Goal: Task Accomplishment & Management: Use online tool/utility

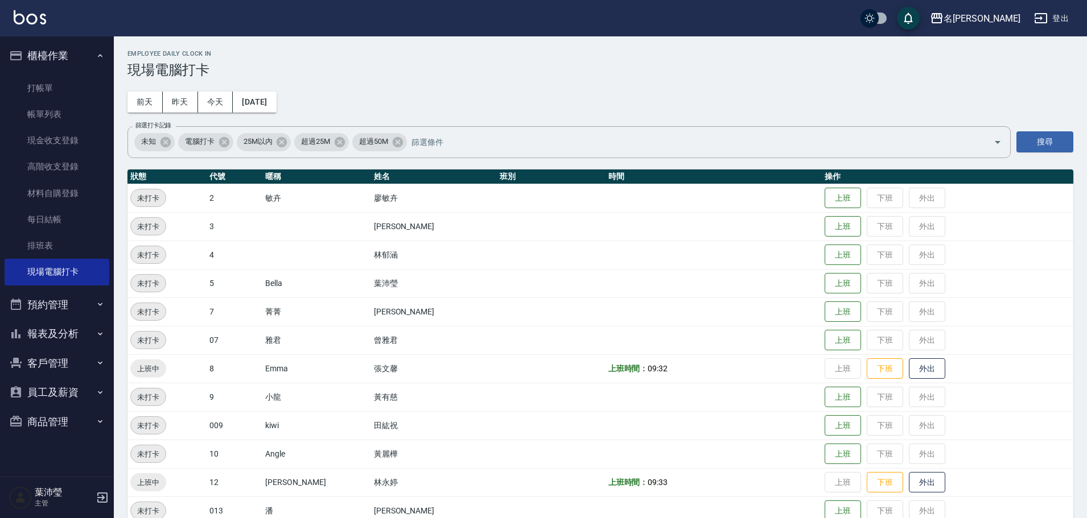
scroll to position [77, 0]
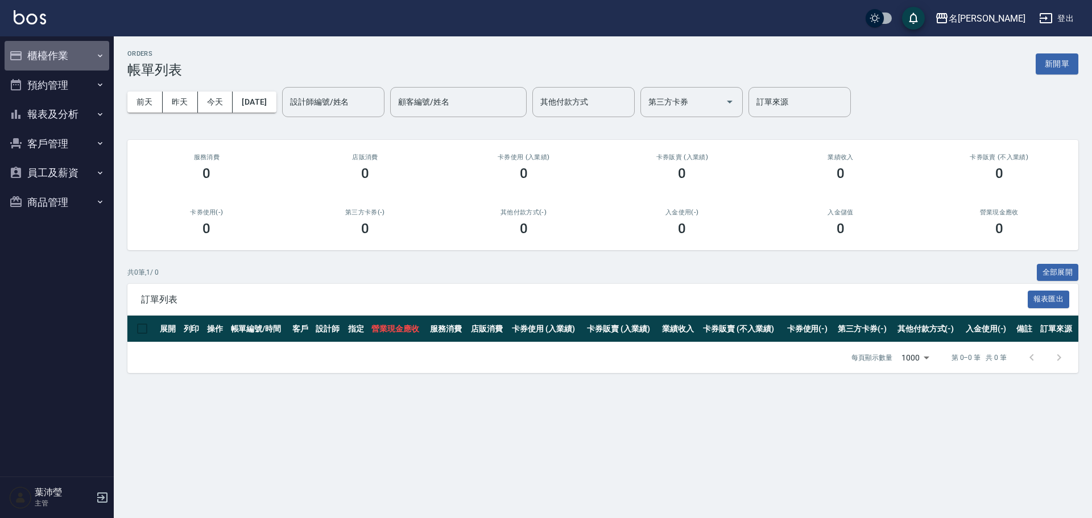
click at [69, 57] on button "櫃檯作業" at bounding box center [57, 56] width 105 height 30
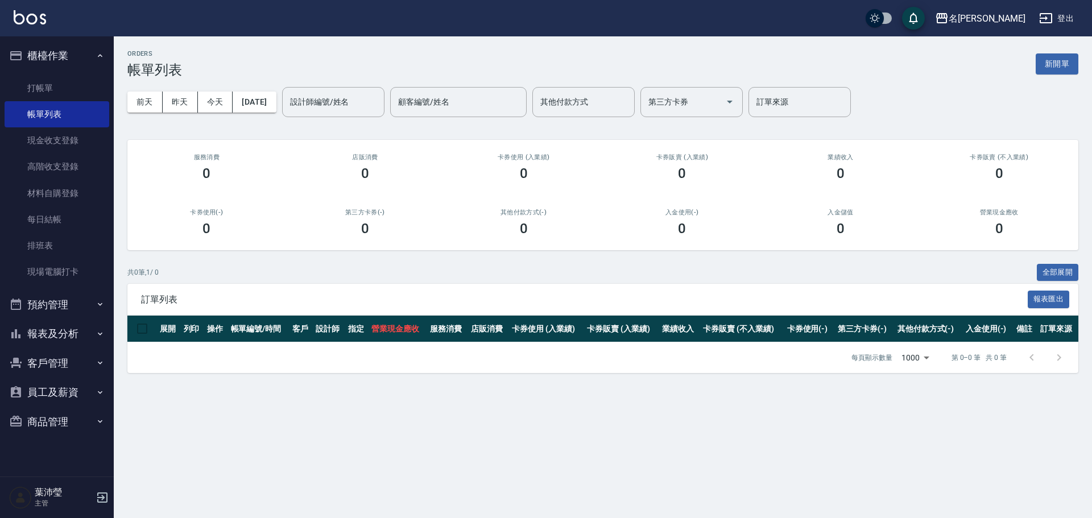
click at [72, 72] on ul "打帳單 帳單列表 現金收支登錄 高階收支登錄 材料自購登錄 每日結帳 排班表 現場電腦打卡" at bounding box center [57, 181] width 105 height 220
click at [67, 90] on link "打帳單" at bounding box center [57, 88] width 105 height 26
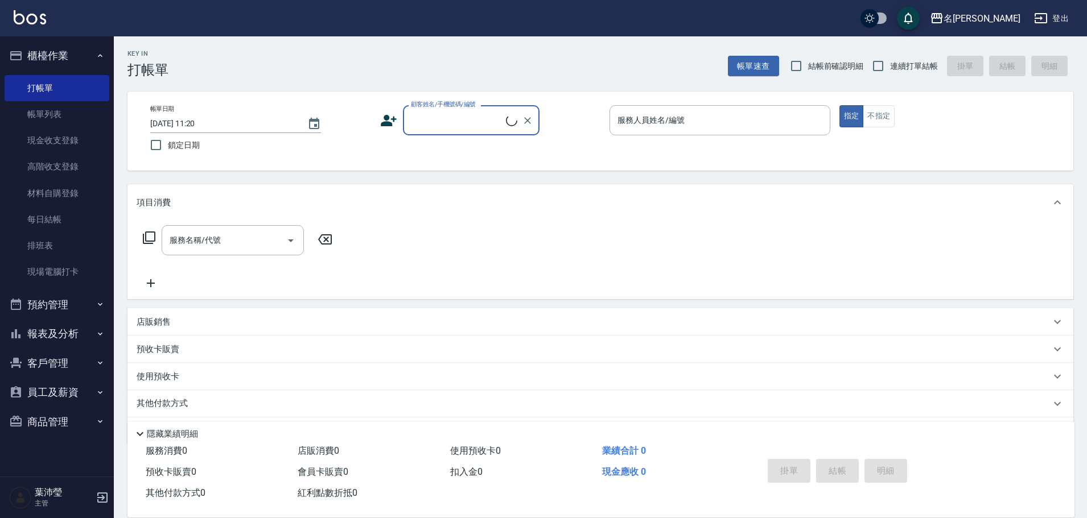
click at [455, 119] on input "顧客姓名/手機號碼/編號" at bounding box center [457, 120] width 98 height 20
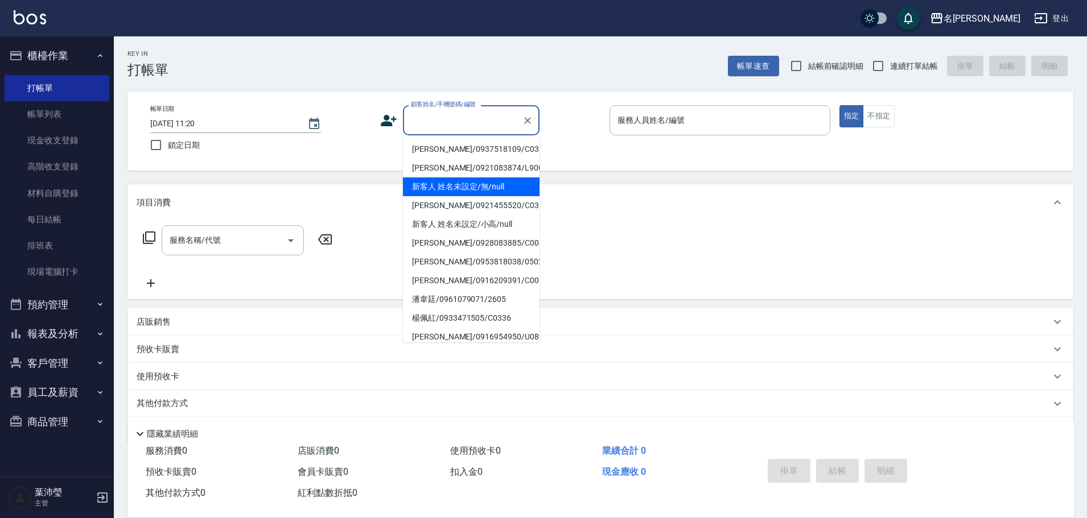
click at [463, 192] on li "新客人 姓名未設定/無/null" at bounding box center [471, 187] width 137 height 19
type input "新客人 姓名未設定/無/null"
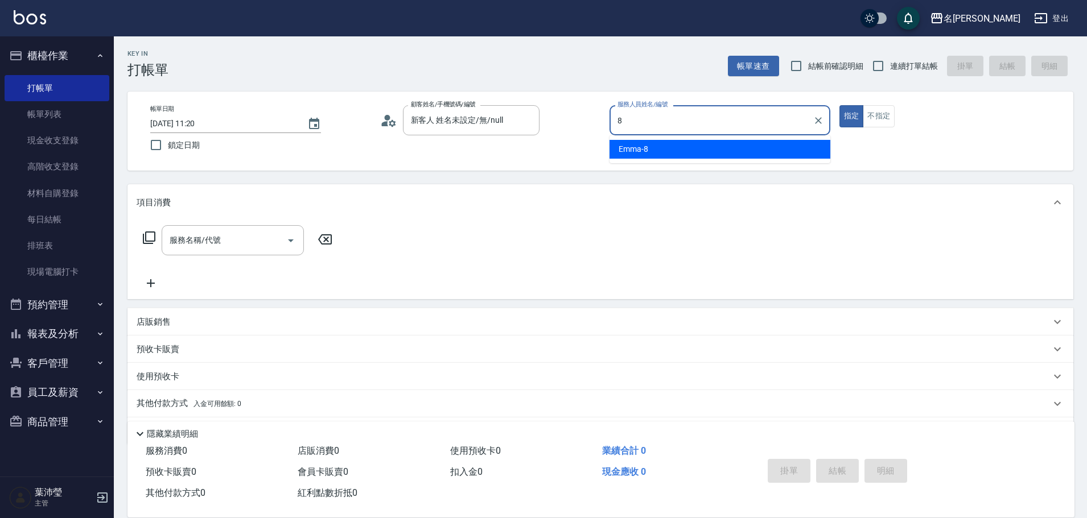
click at [664, 153] on div "Emma -8" at bounding box center [719, 149] width 221 height 19
type input "Emma-8"
click at [880, 115] on button "不指定" at bounding box center [878, 116] width 32 height 22
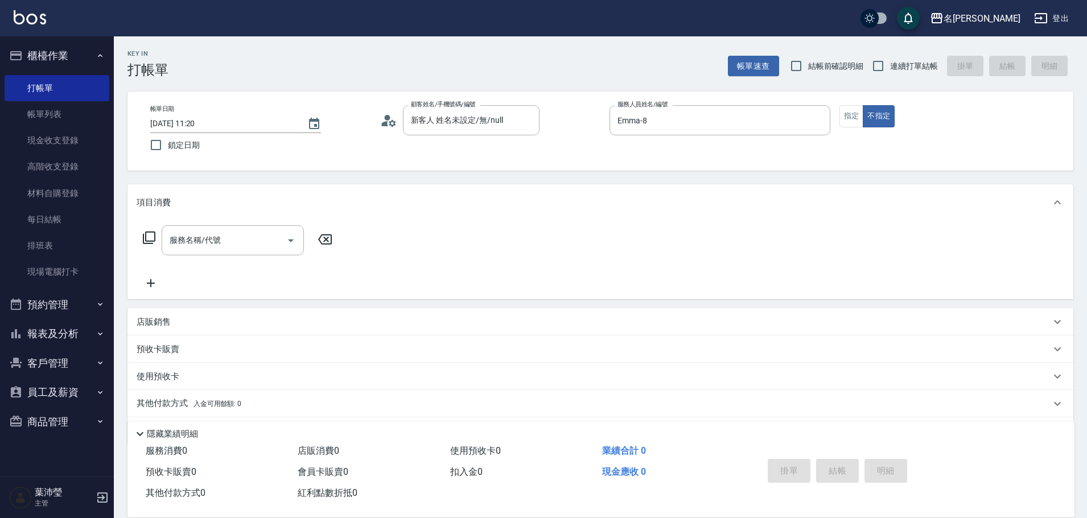
click at [153, 234] on icon at bounding box center [149, 238] width 14 height 14
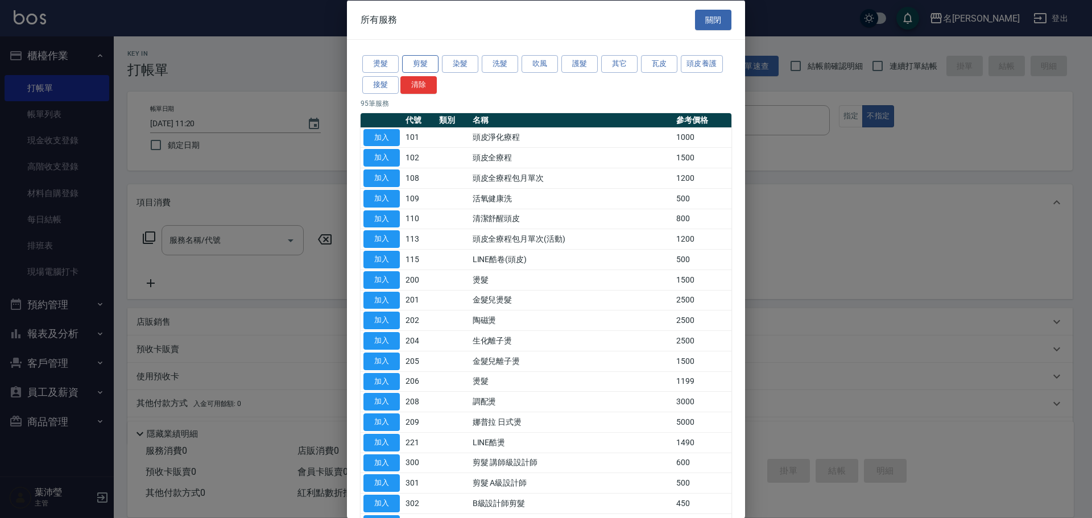
click at [422, 61] on button "剪髮" at bounding box center [420, 64] width 36 height 18
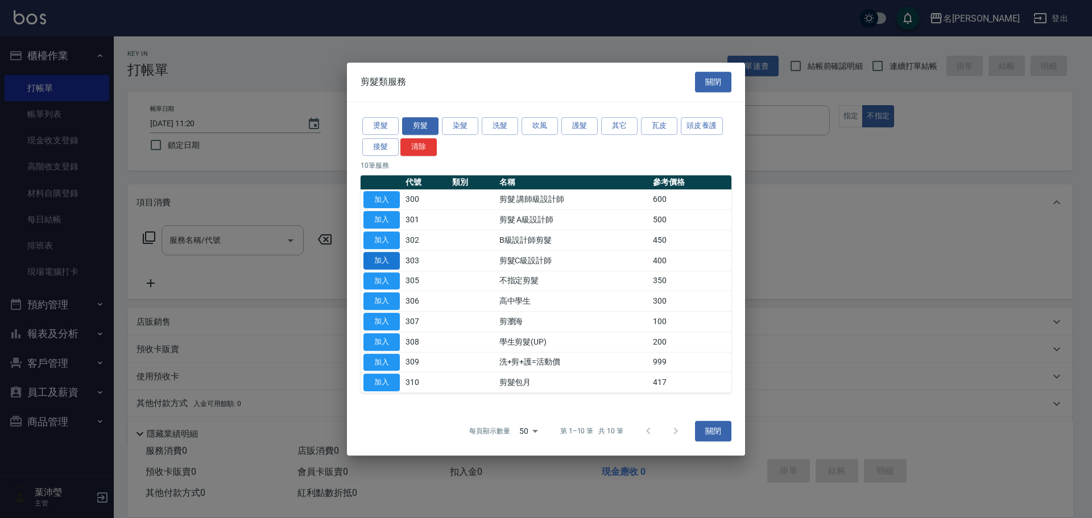
click at [387, 258] on button "加入" at bounding box center [382, 261] width 36 height 18
type input "剪髮C級設計師(303)"
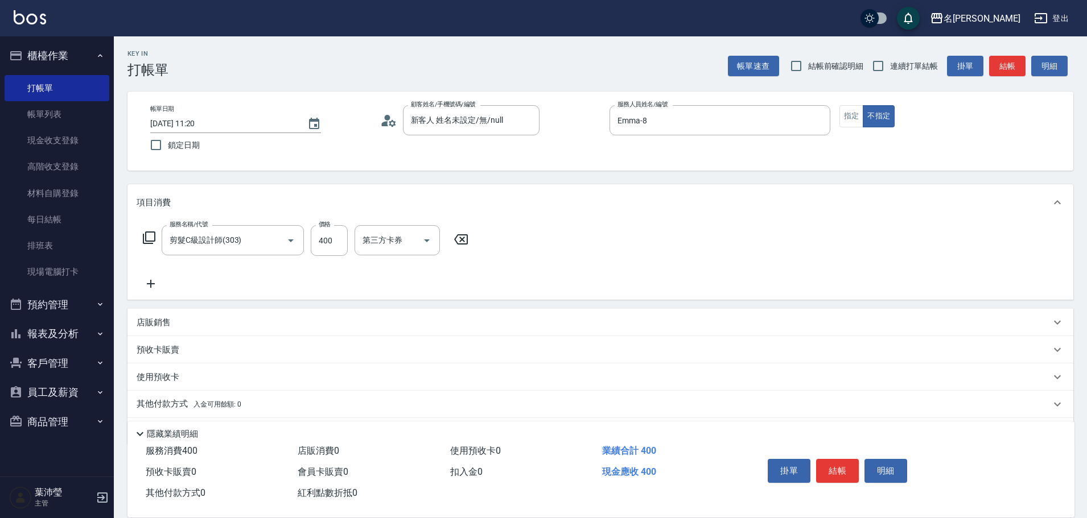
click at [467, 234] on icon at bounding box center [461, 240] width 28 height 14
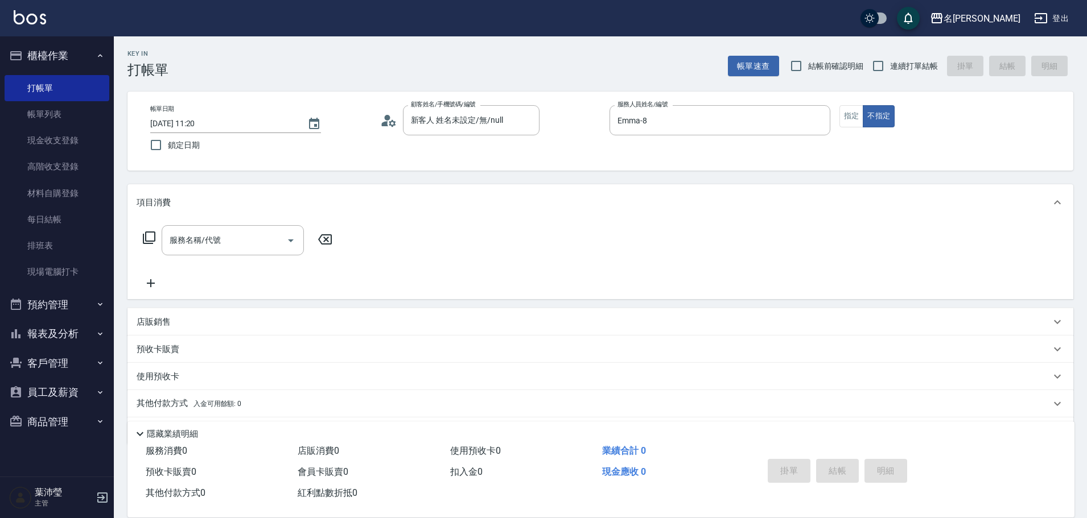
click at [146, 236] on icon at bounding box center [149, 238] width 13 height 13
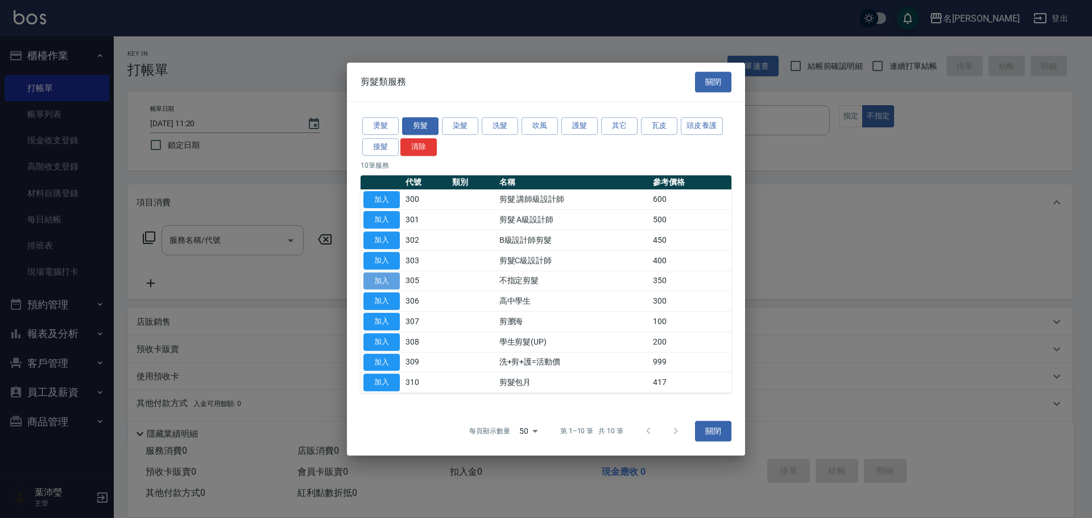
click at [372, 279] on button "加入" at bounding box center [382, 282] width 36 height 18
type input "不指定剪髮(305)"
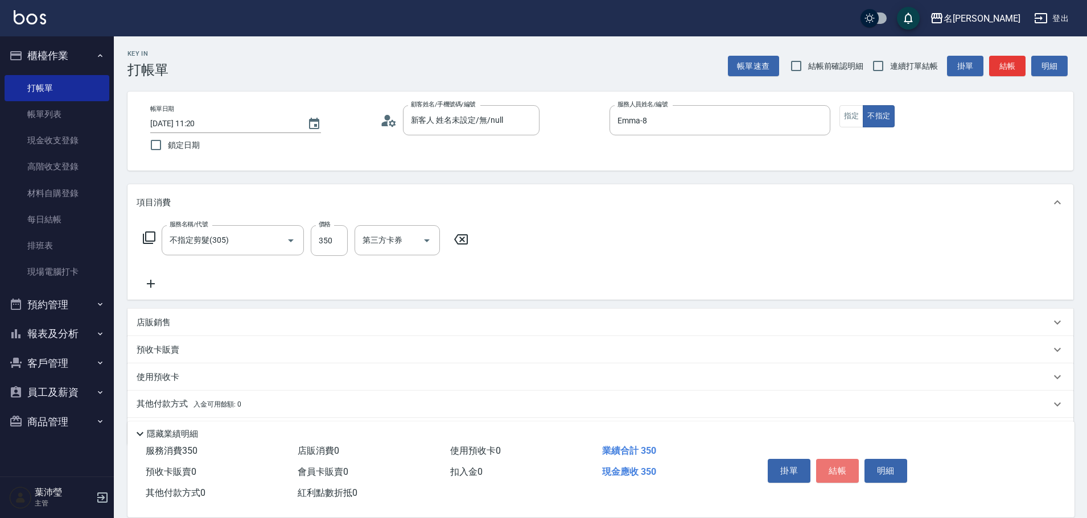
drag, startPoint x: 835, startPoint y: 467, endPoint x: 861, endPoint y: 472, distance: 27.1
click at [835, 467] on button "結帳" at bounding box center [837, 471] width 43 height 24
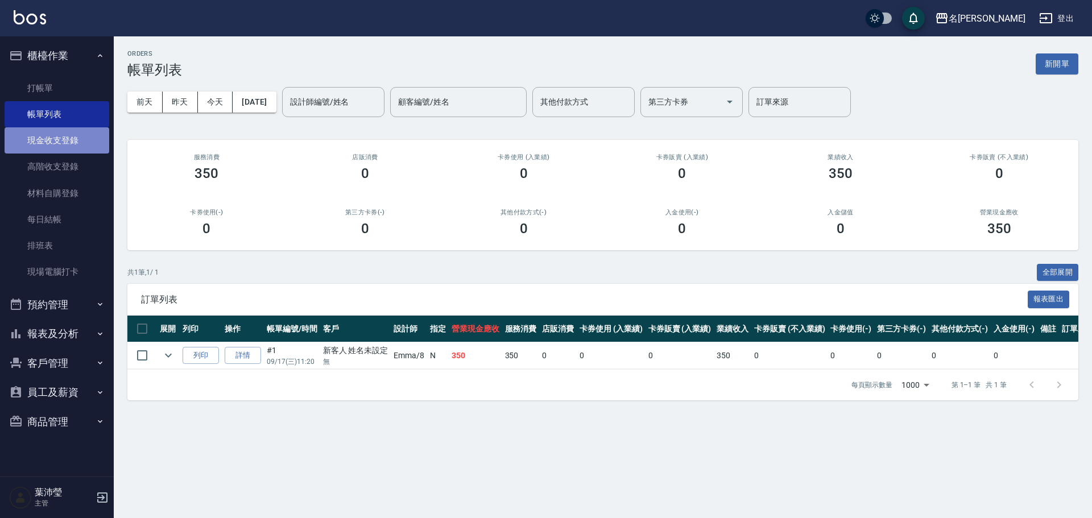
click at [76, 133] on link "現金收支登錄" at bounding box center [57, 140] width 105 height 26
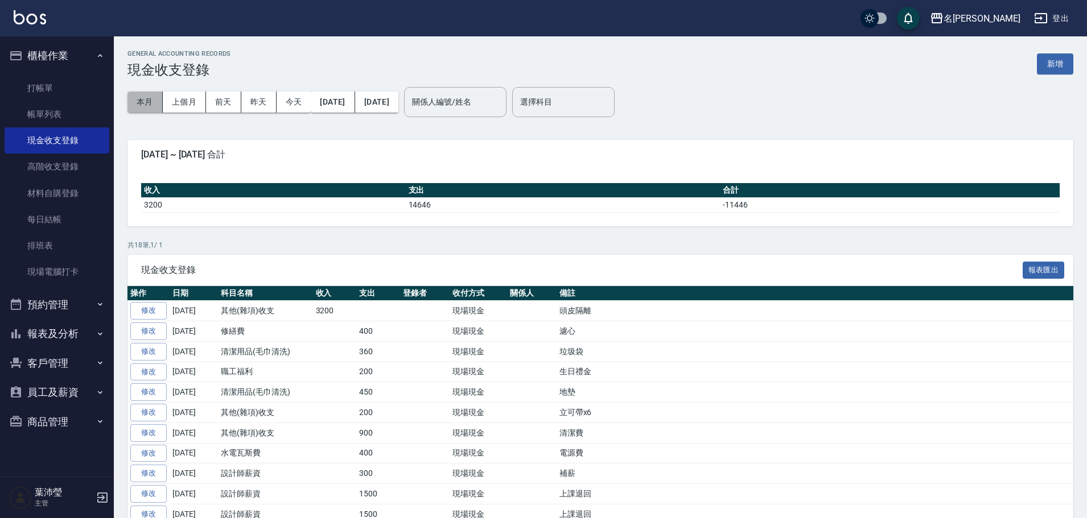
click at [143, 102] on button "本月" at bounding box center [144, 102] width 35 height 21
click at [1075, 55] on div "GENERAL ACCOUNTING RECORDS 現金收支登錄 新增 本月 上個月 前天 昨天 今天 2025/09/01 2025/09/30 關係人編…" at bounding box center [600, 373] width 973 height 675
click at [1064, 60] on button "新增" at bounding box center [1055, 63] width 36 height 21
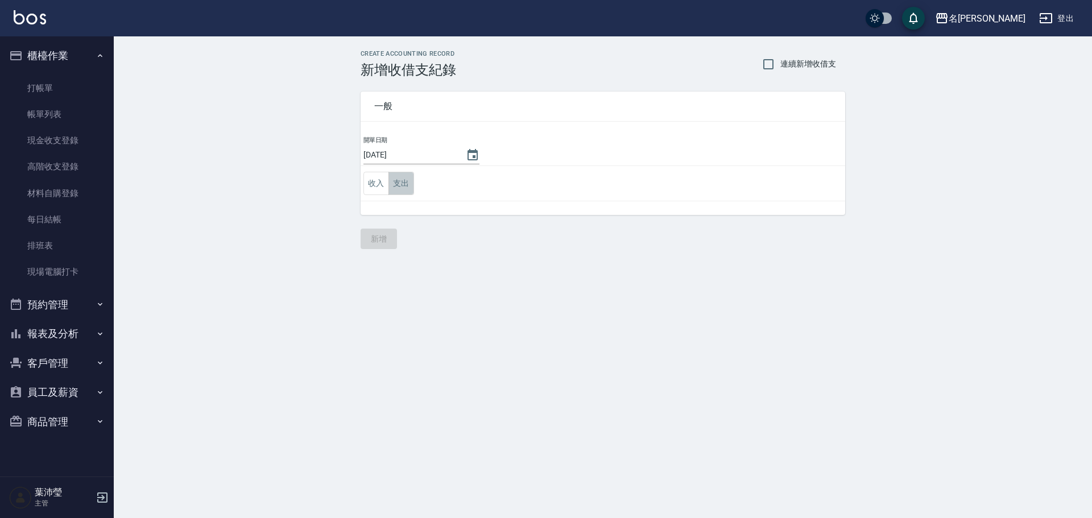
drag, startPoint x: 399, startPoint y: 182, endPoint x: 407, endPoint y: 186, distance: 8.9
click at [401, 182] on button "支出" at bounding box center [402, 183] width 26 height 23
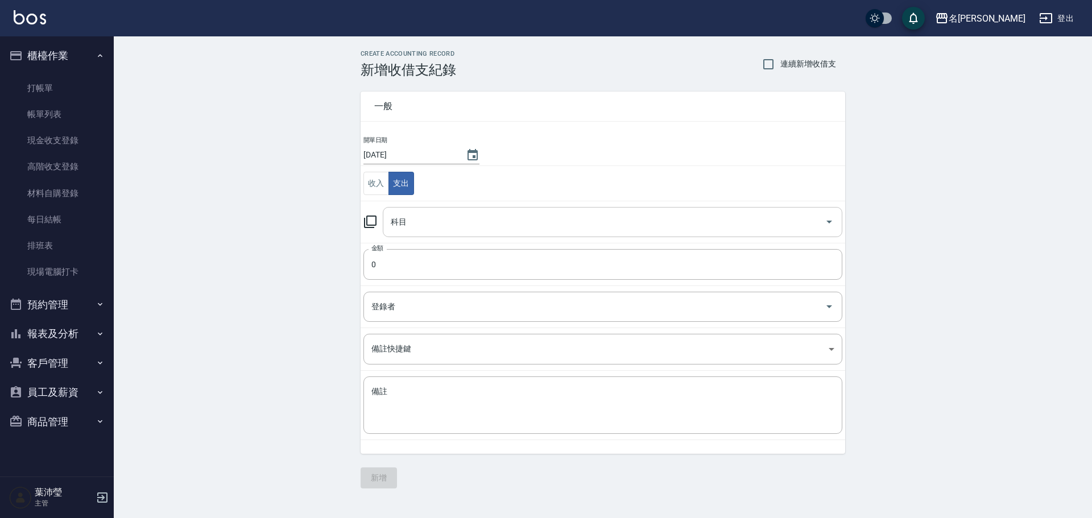
click at [445, 216] on input "科目" at bounding box center [604, 222] width 432 height 20
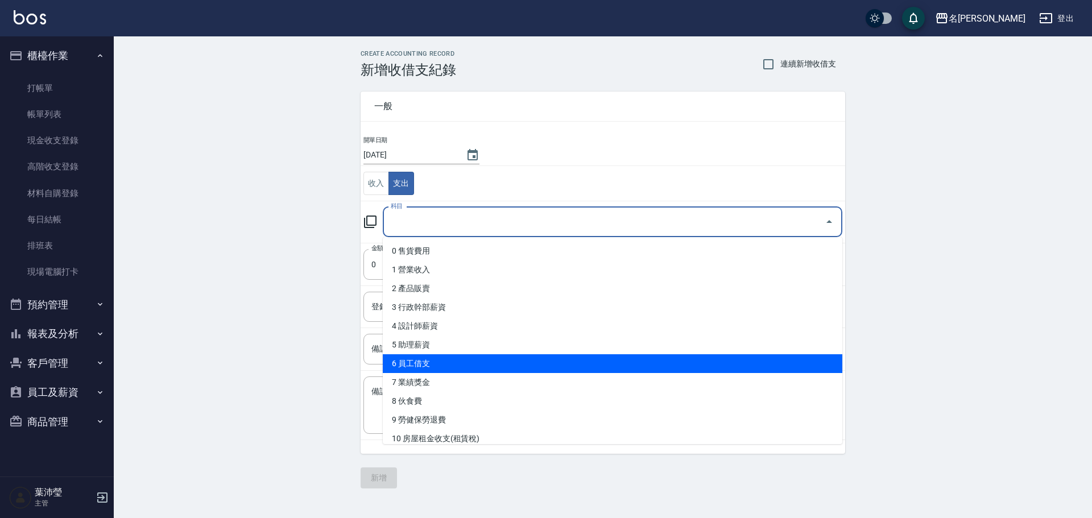
click at [449, 361] on li "6 員工借支" at bounding box center [613, 363] width 460 height 19
type input "6 員工借支"
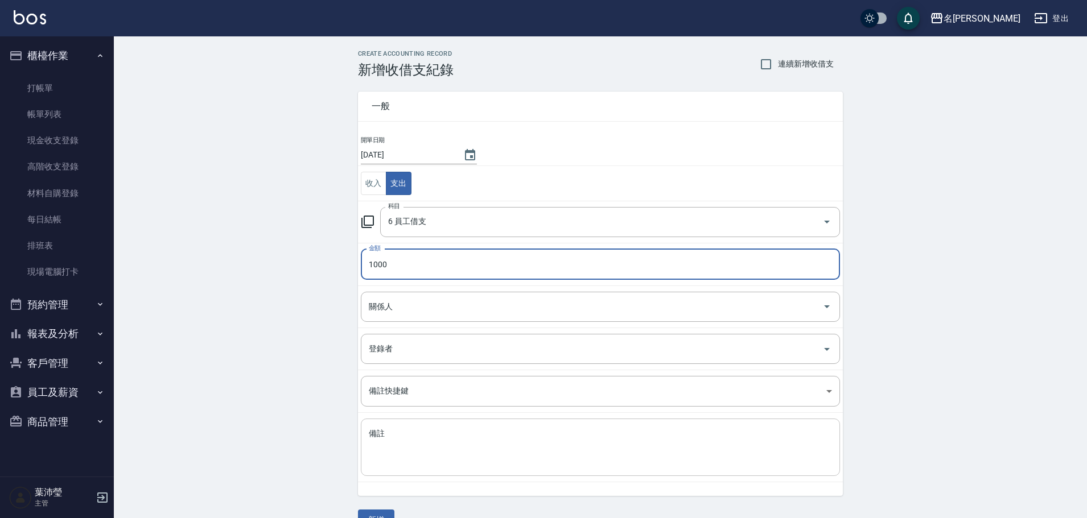
type input "1000"
click at [431, 430] on textarea "備註" at bounding box center [600, 447] width 463 height 39
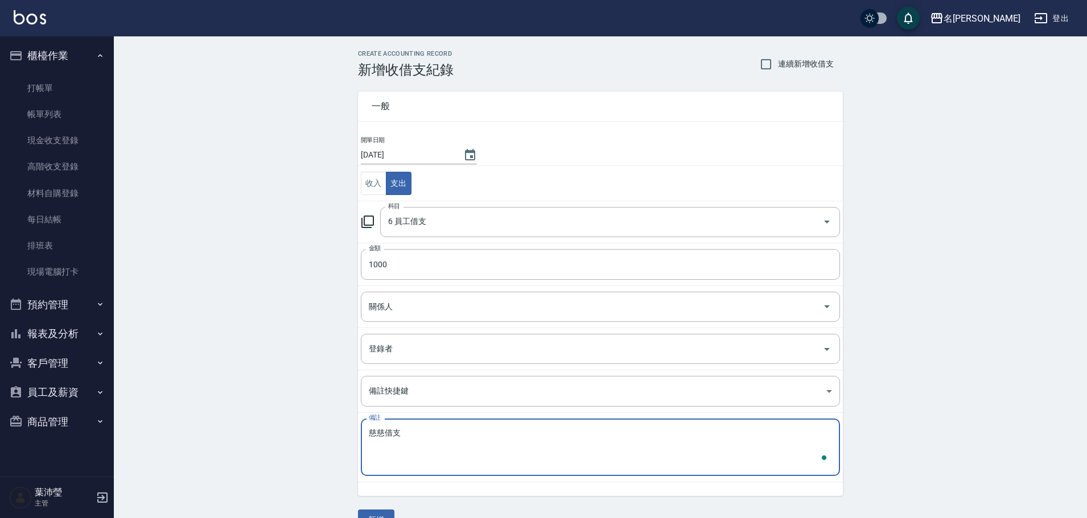
scroll to position [26, 0]
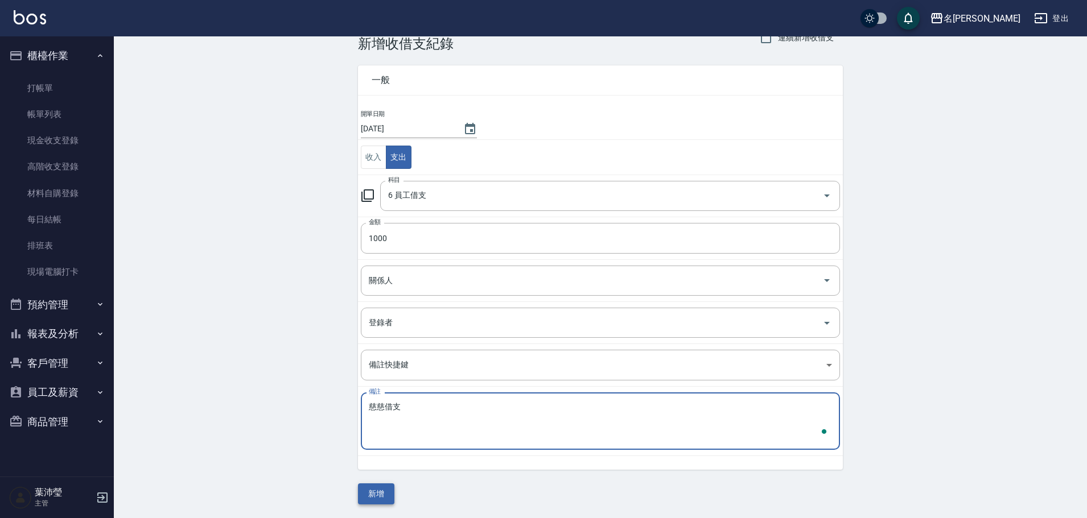
type textarea "慈慈借支"
drag, startPoint x: 377, startPoint y: 485, endPoint x: 486, endPoint y: 506, distance: 111.2
click at [377, 484] on button "新增" at bounding box center [376, 494] width 36 height 21
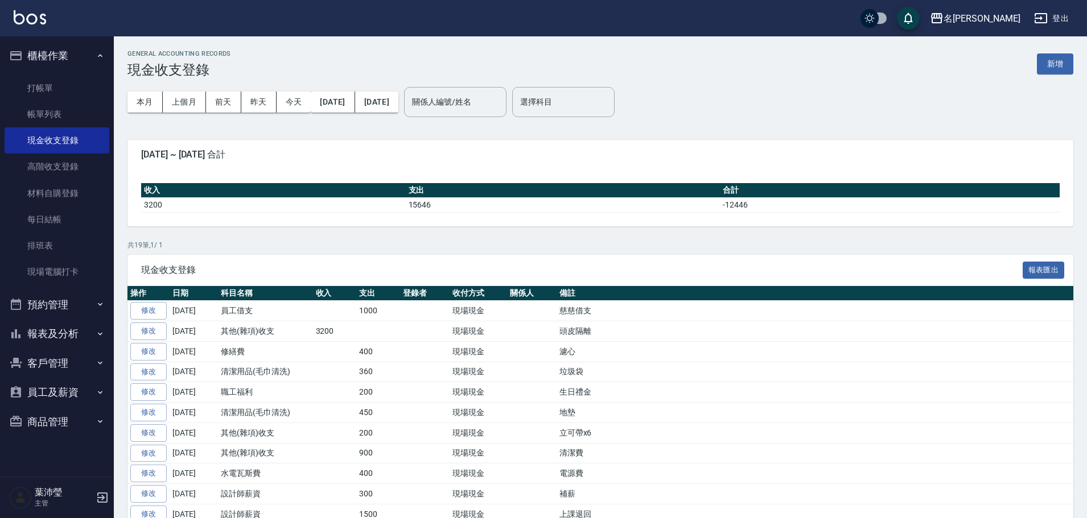
click at [68, 330] on button "報表及分析" at bounding box center [57, 334] width 105 height 30
click at [69, 308] on button "預約管理" at bounding box center [57, 305] width 105 height 30
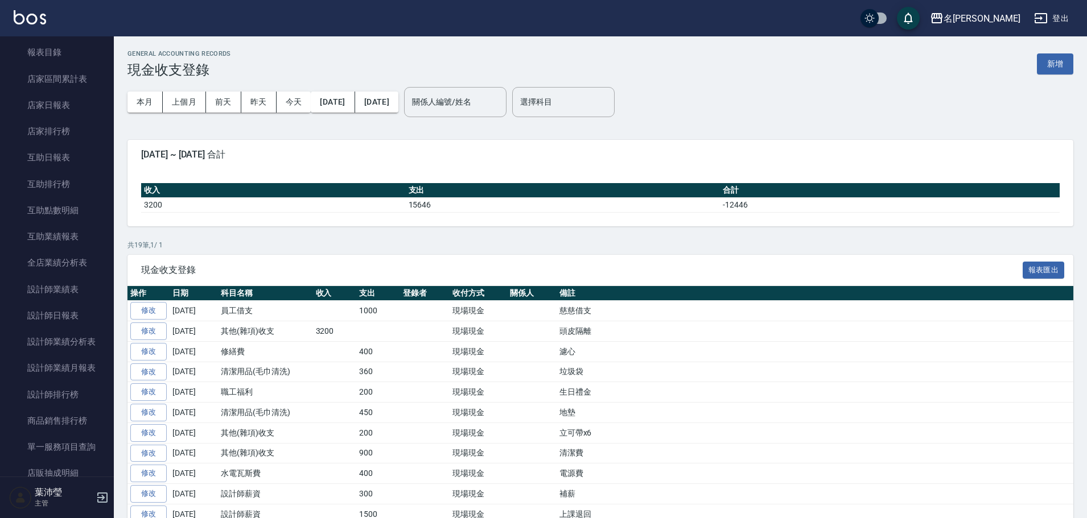
scroll to position [404, 0]
click at [51, 386] on link "設計師排行榜" at bounding box center [57, 392] width 105 height 26
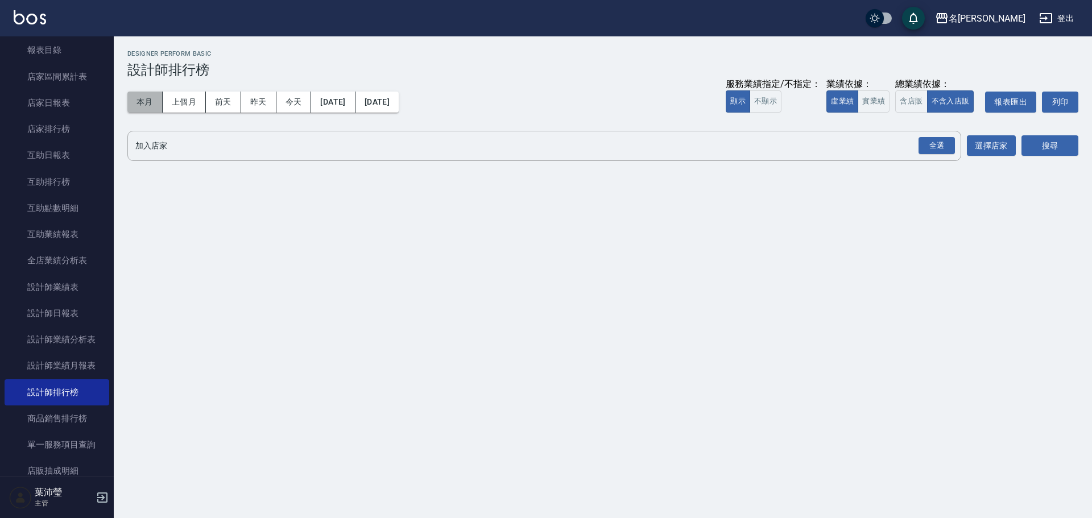
click at [148, 107] on button "本月" at bounding box center [144, 102] width 35 height 21
click at [931, 147] on div "全選" at bounding box center [937, 146] width 36 height 18
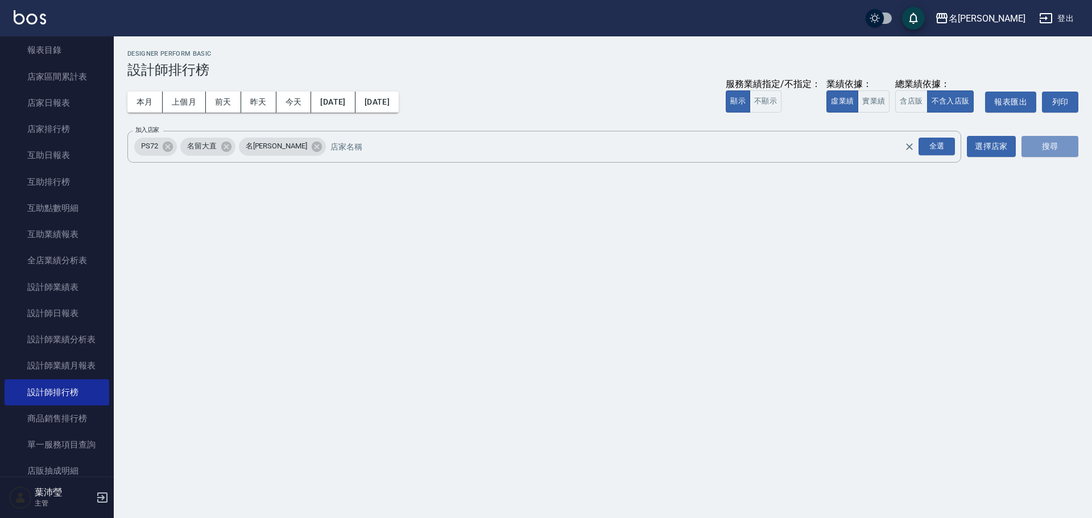
drag, startPoint x: 1066, startPoint y: 149, endPoint x: 979, endPoint y: 119, distance: 92.1
click at [1066, 149] on button "搜尋" at bounding box center [1050, 146] width 57 height 21
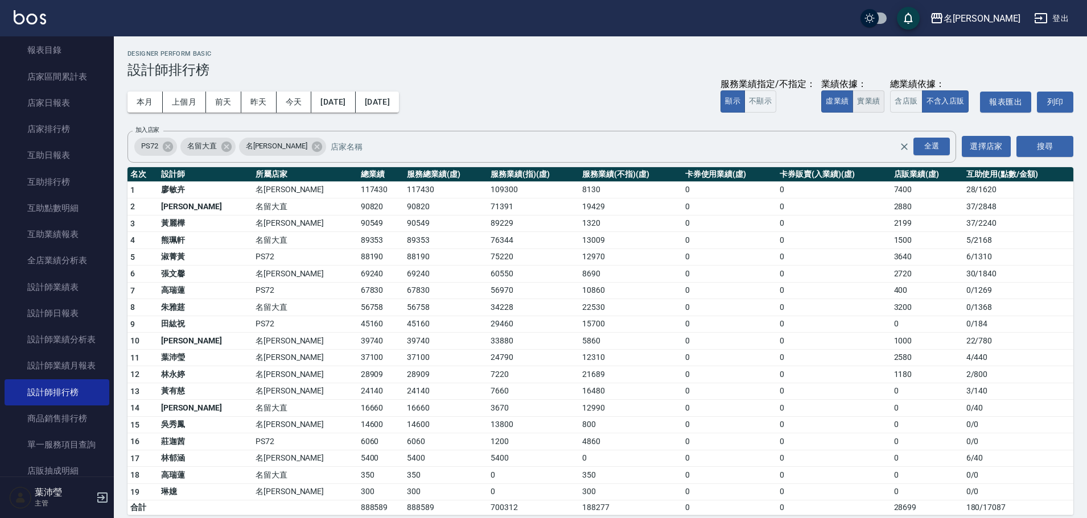
click at [872, 99] on button "實業績" at bounding box center [868, 101] width 32 height 22
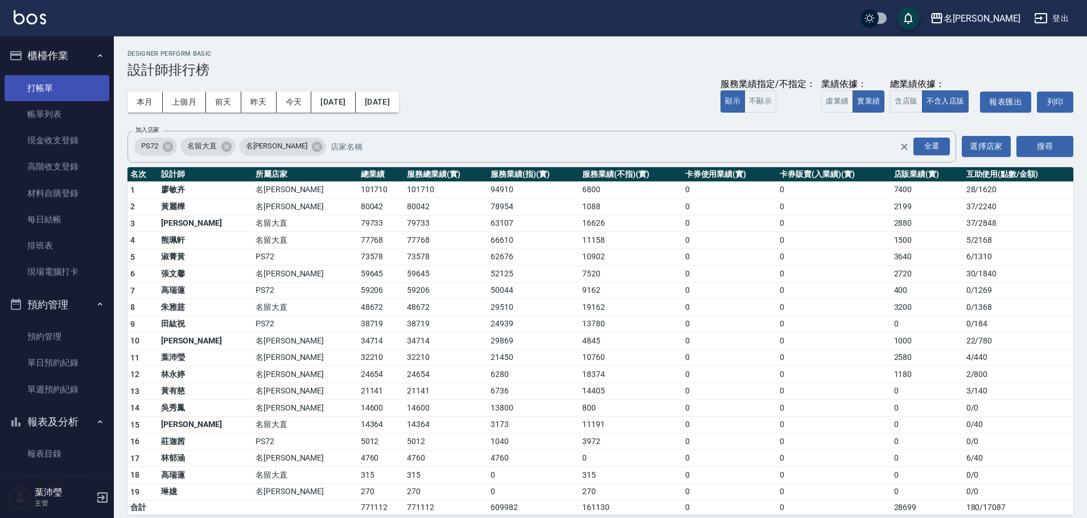
click at [52, 92] on link "打帳單" at bounding box center [57, 88] width 105 height 26
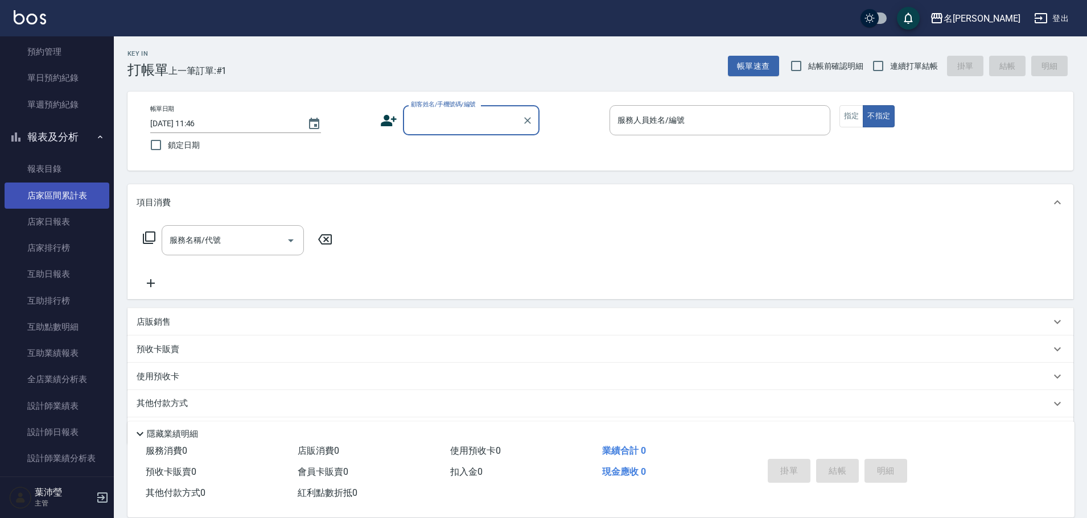
scroll to position [341, 0]
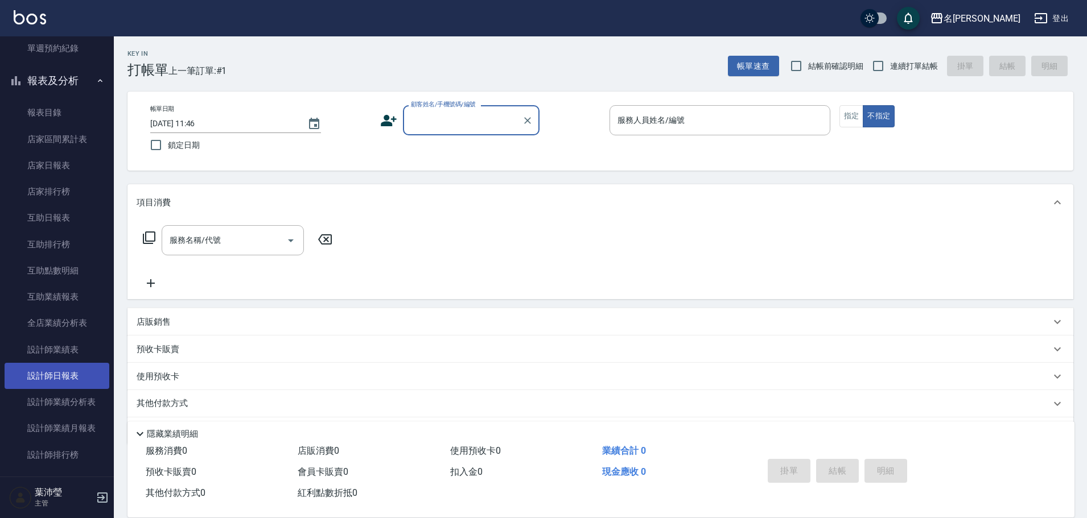
click at [69, 374] on link "設計師日報表" at bounding box center [57, 376] width 105 height 26
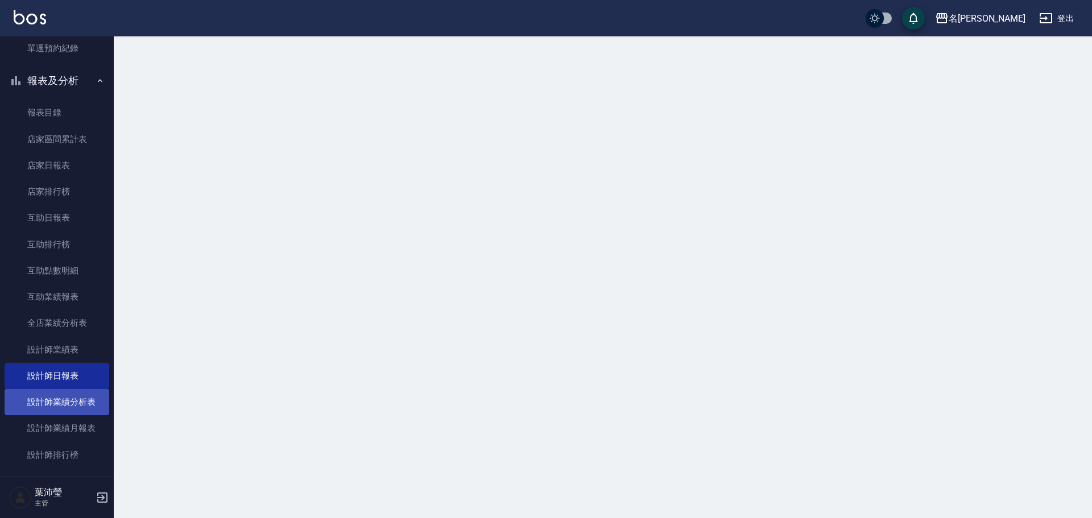
click at [93, 406] on link "設計師業績分析表" at bounding box center [57, 402] width 105 height 26
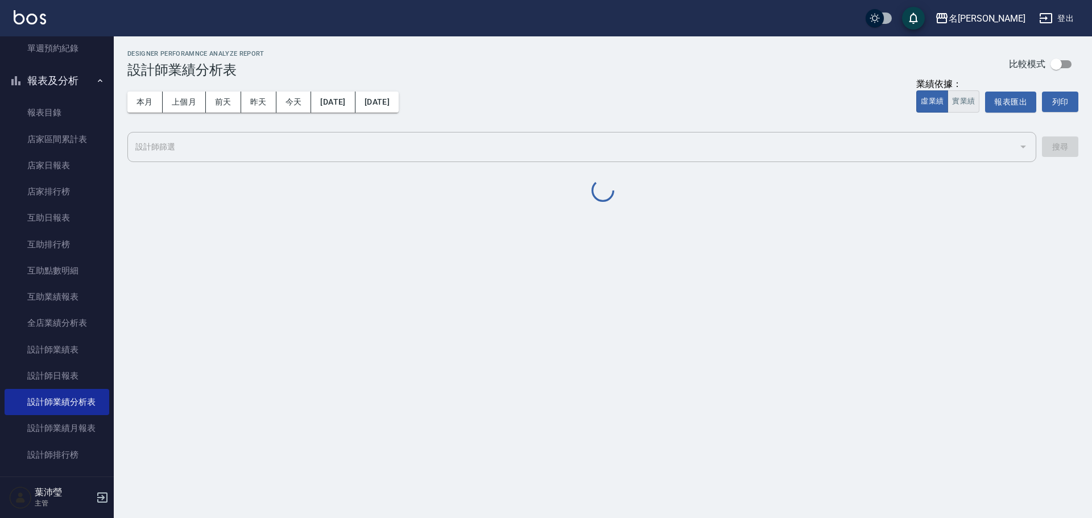
click at [972, 105] on button "實業績" at bounding box center [964, 101] width 32 height 22
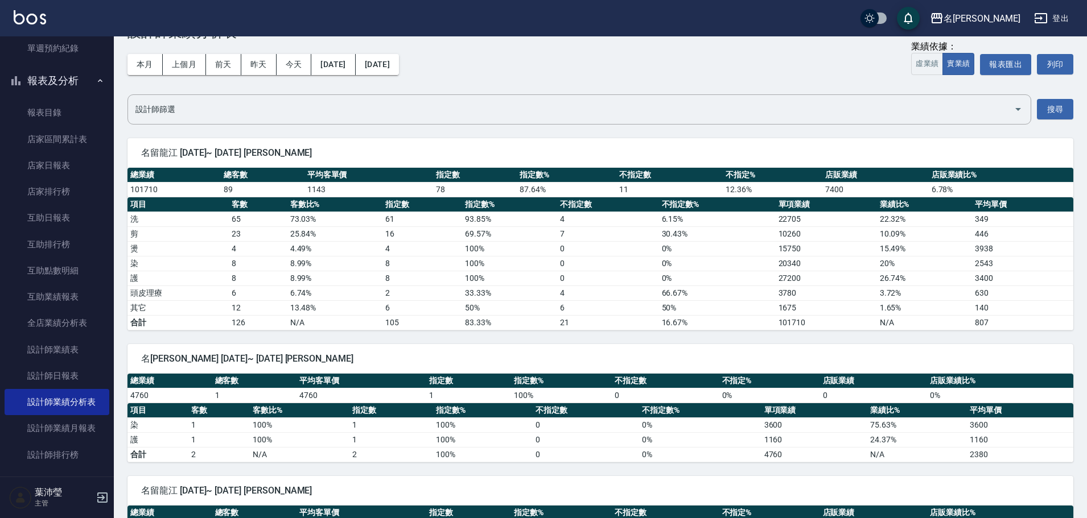
scroll to position [57, 0]
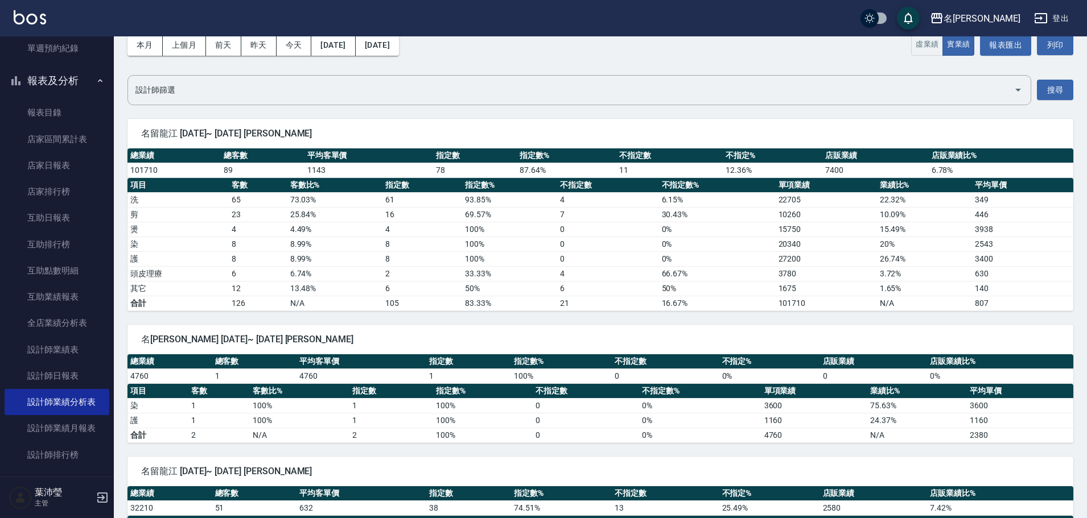
click at [229, 207] on td "65" at bounding box center [258, 199] width 59 height 15
click at [175, 51] on button "上個月" at bounding box center [184, 45] width 43 height 21
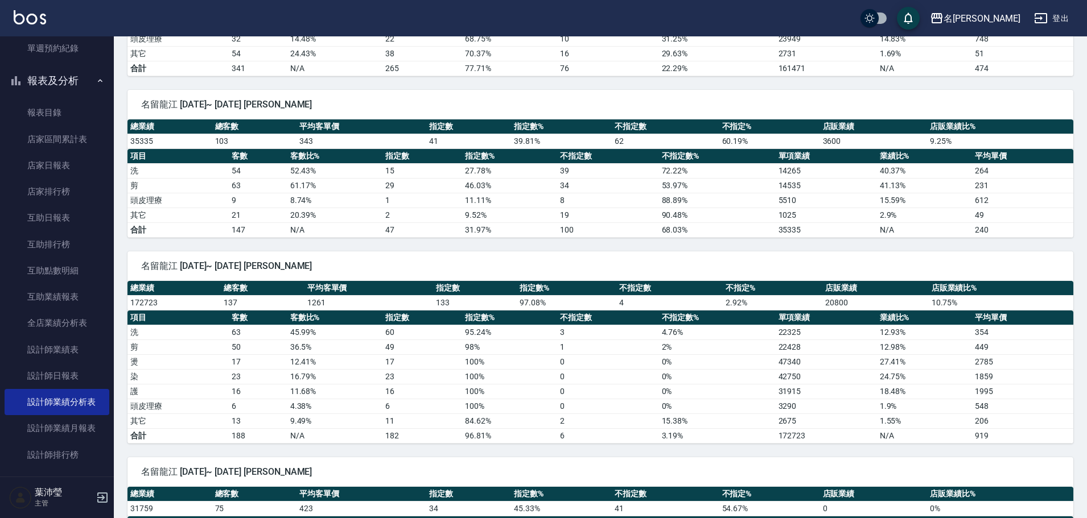
scroll to position [910, 0]
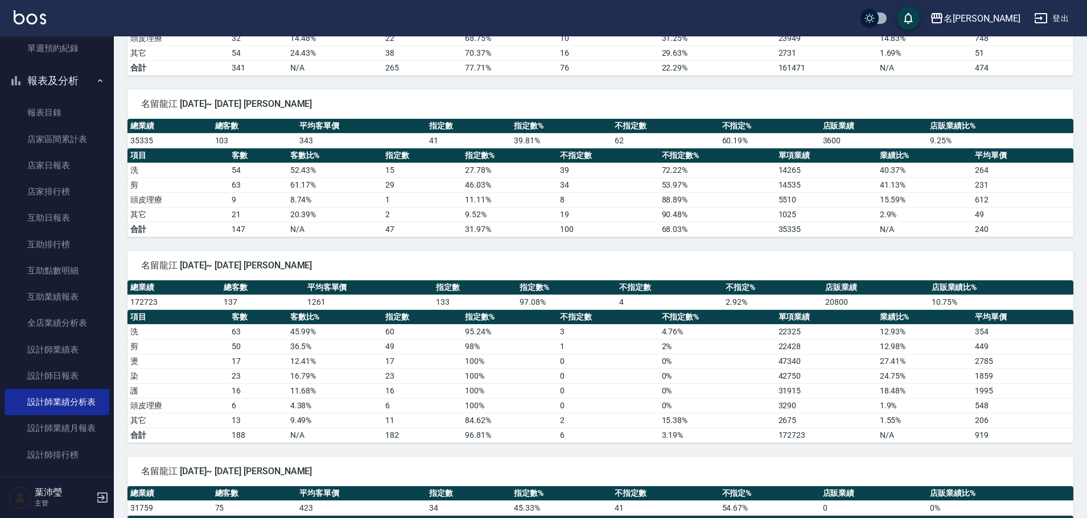
click at [239, 333] on td "63" at bounding box center [258, 331] width 59 height 15
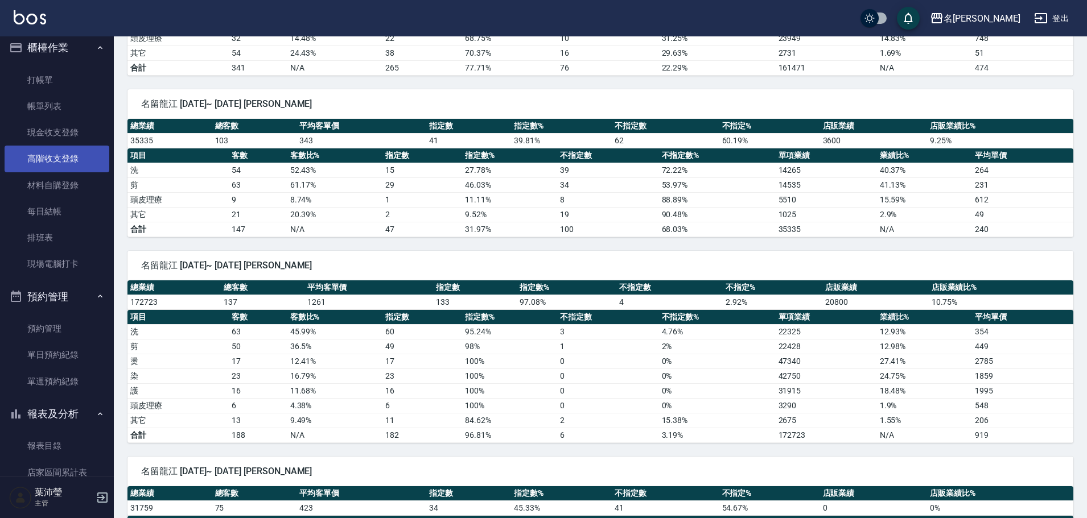
scroll to position [0, 0]
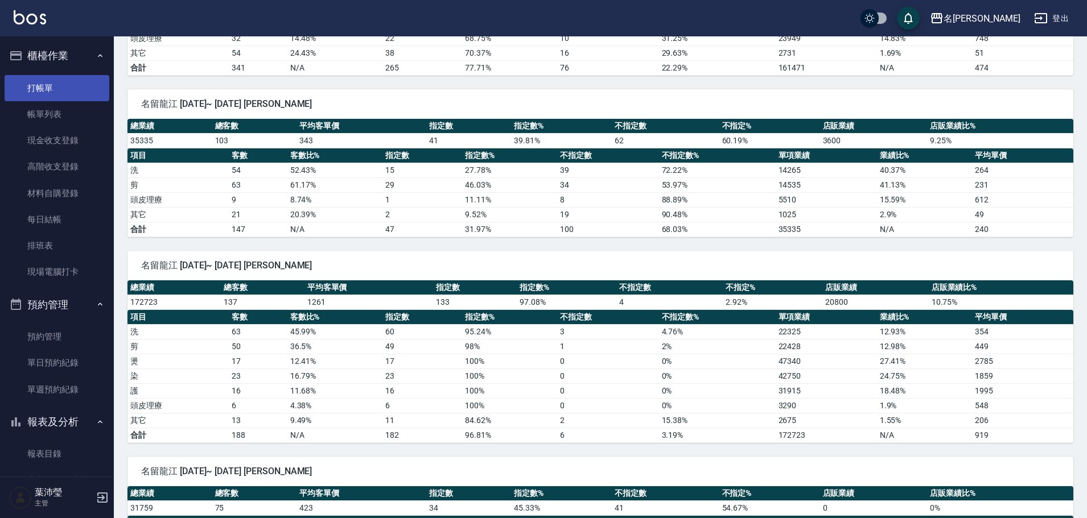
click at [52, 94] on link "打帳單" at bounding box center [57, 88] width 105 height 26
